Goal: Transaction & Acquisition: Purchase product/service

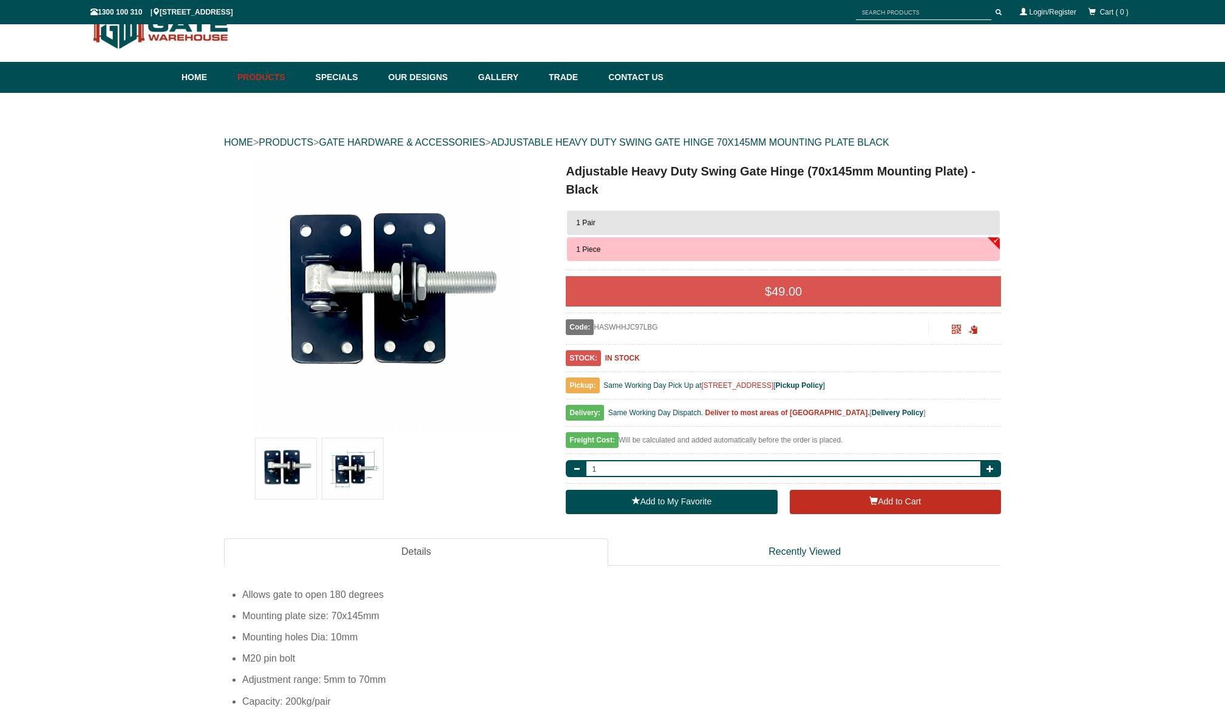
scroll to position [30, 0]
click at [344, 470] on img at bounding box center [352, 468] width 61 height 61
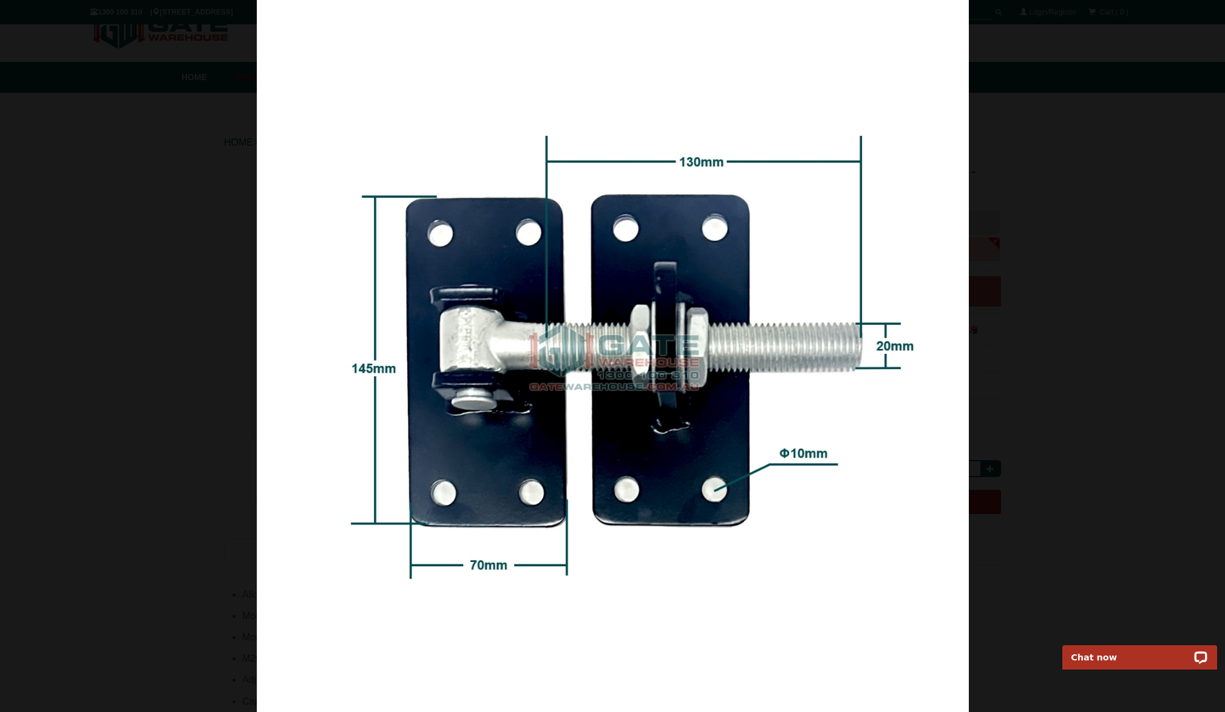
scroll to position [0, 0]
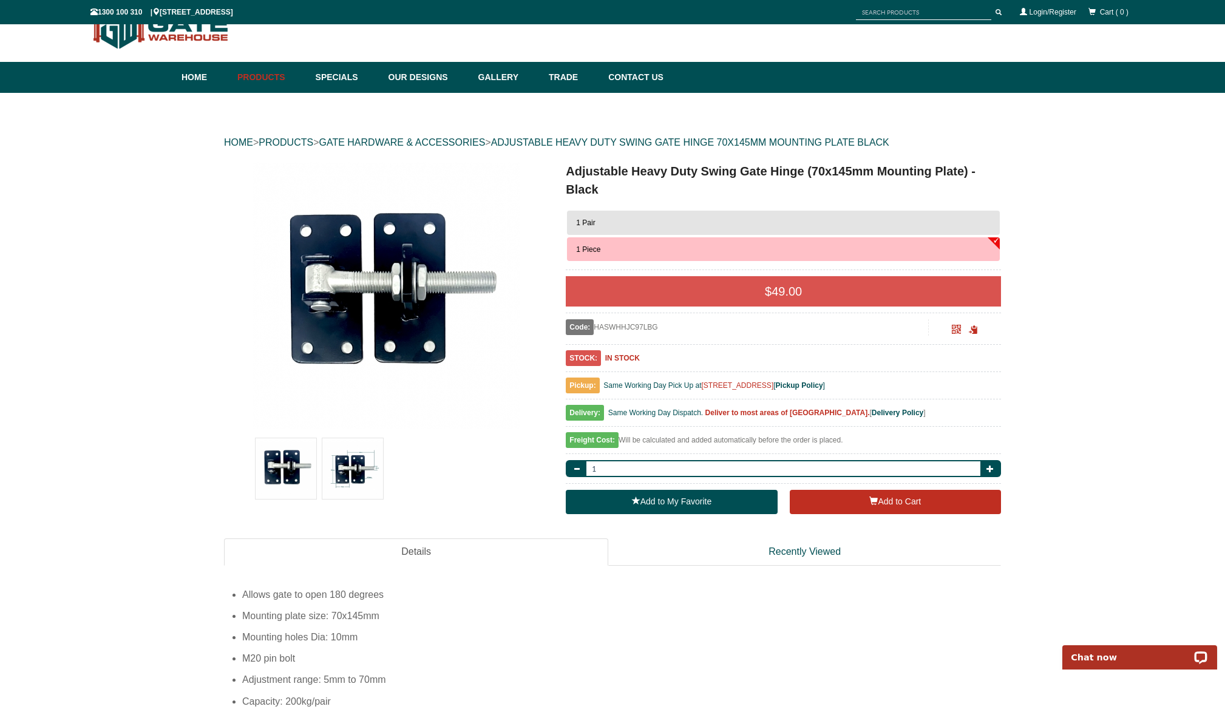
click at [361, 490] on img at bounding box center [352, 468] width 61 height 61
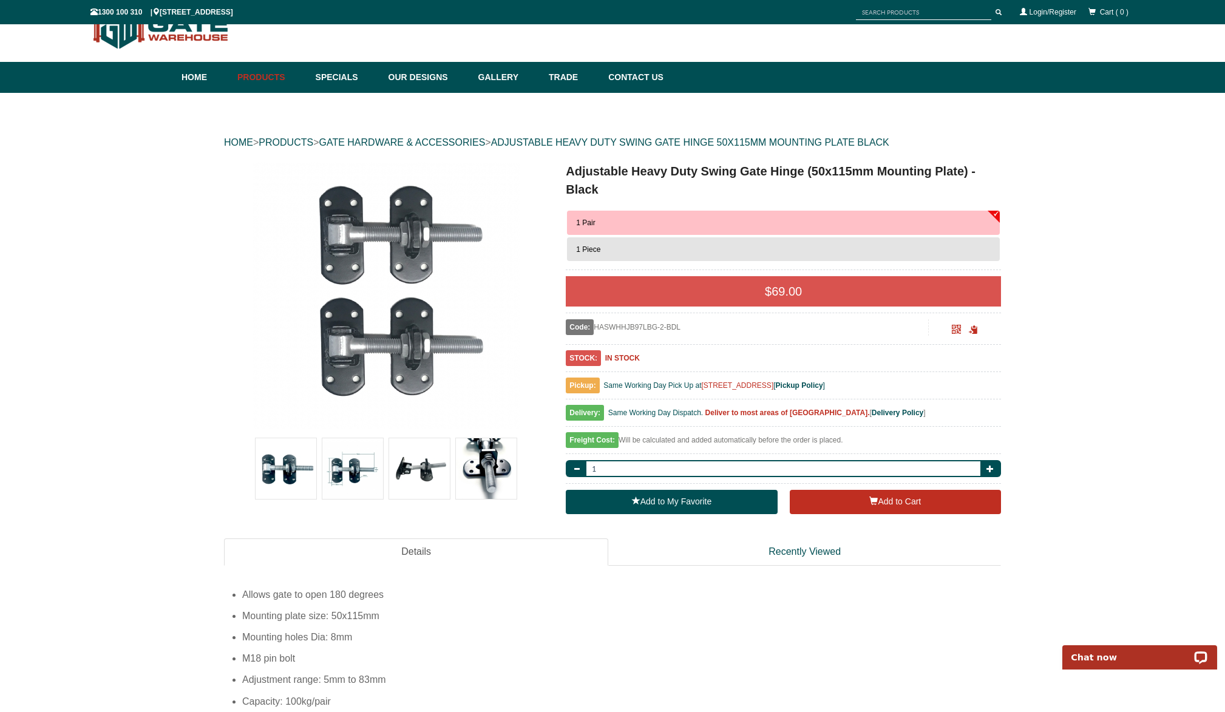
click at [360, 469] on img at bounding box center [352, 468] width 61 height 61
